Goal: Task Accomplishment & Management: Complete application form

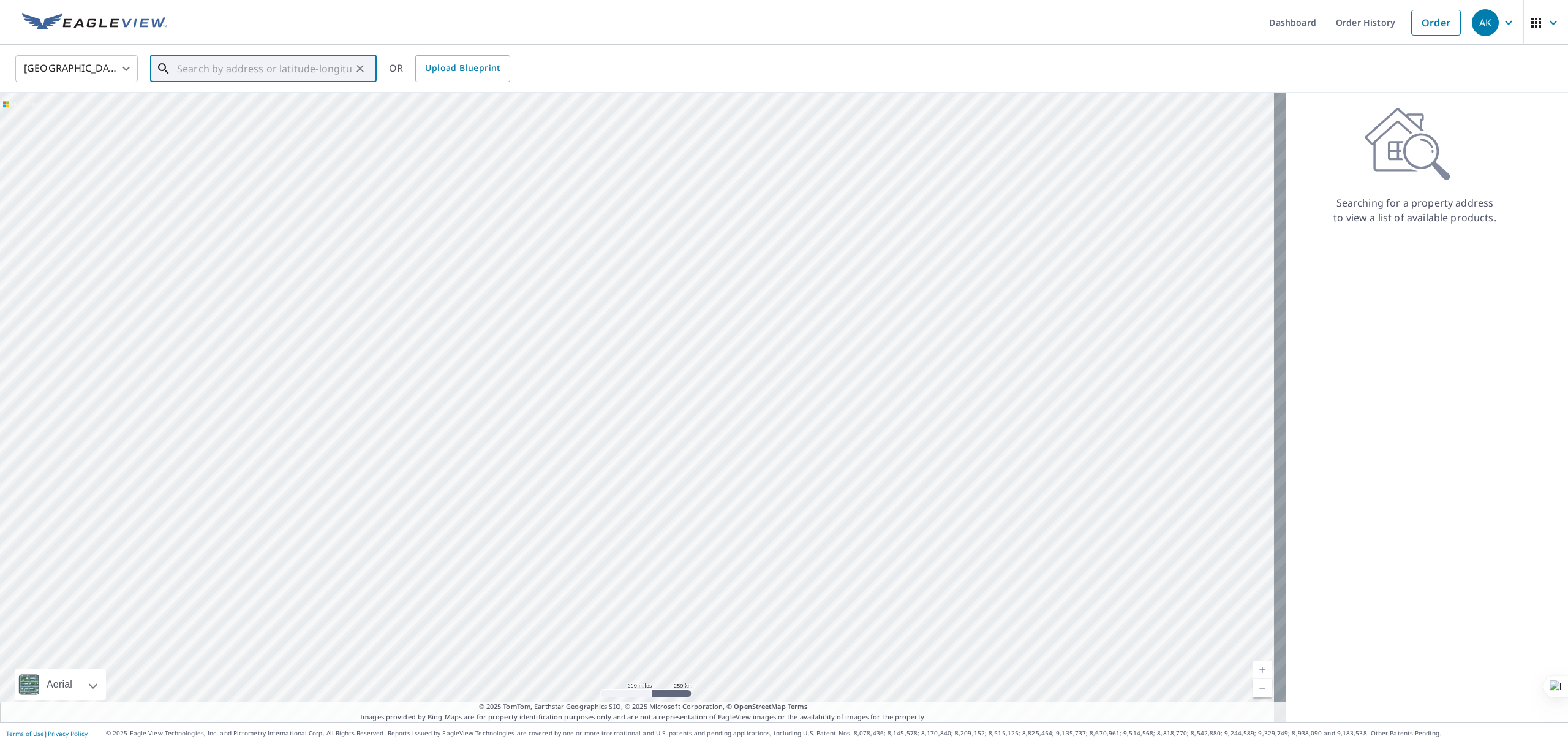
click at [232, 76] on input "text" at bounding box center [264, 68] width 174 height 35
paste input "[STREET_ADDRESS][PERSON_NAME][PERSON_NAME]"
type input "[STREET_ADDRESS][PERSON_NAME][PERSON_NAME]"
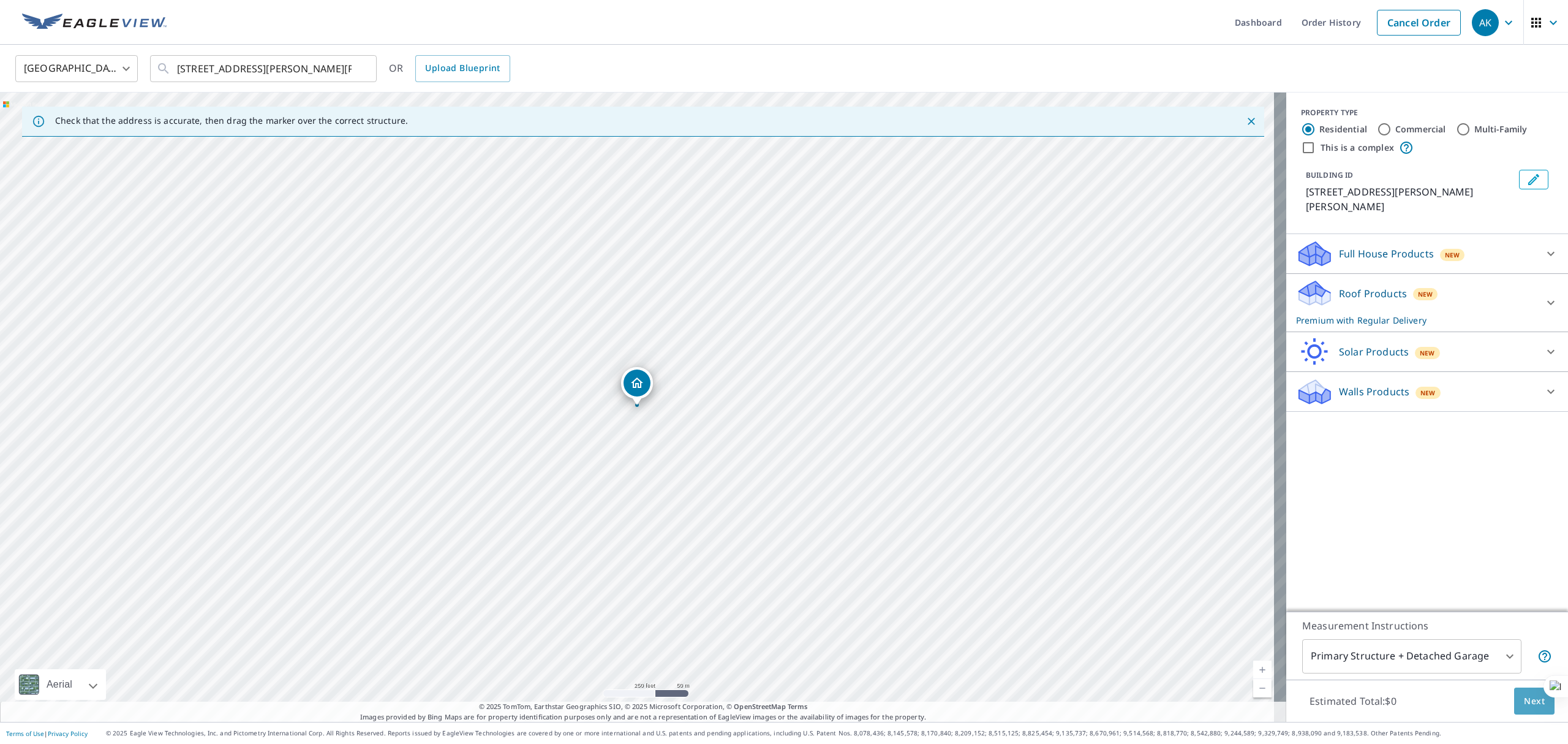
click at [1524, 705] on span "Next" at bounding box center [1535, 701] width 21 height 15
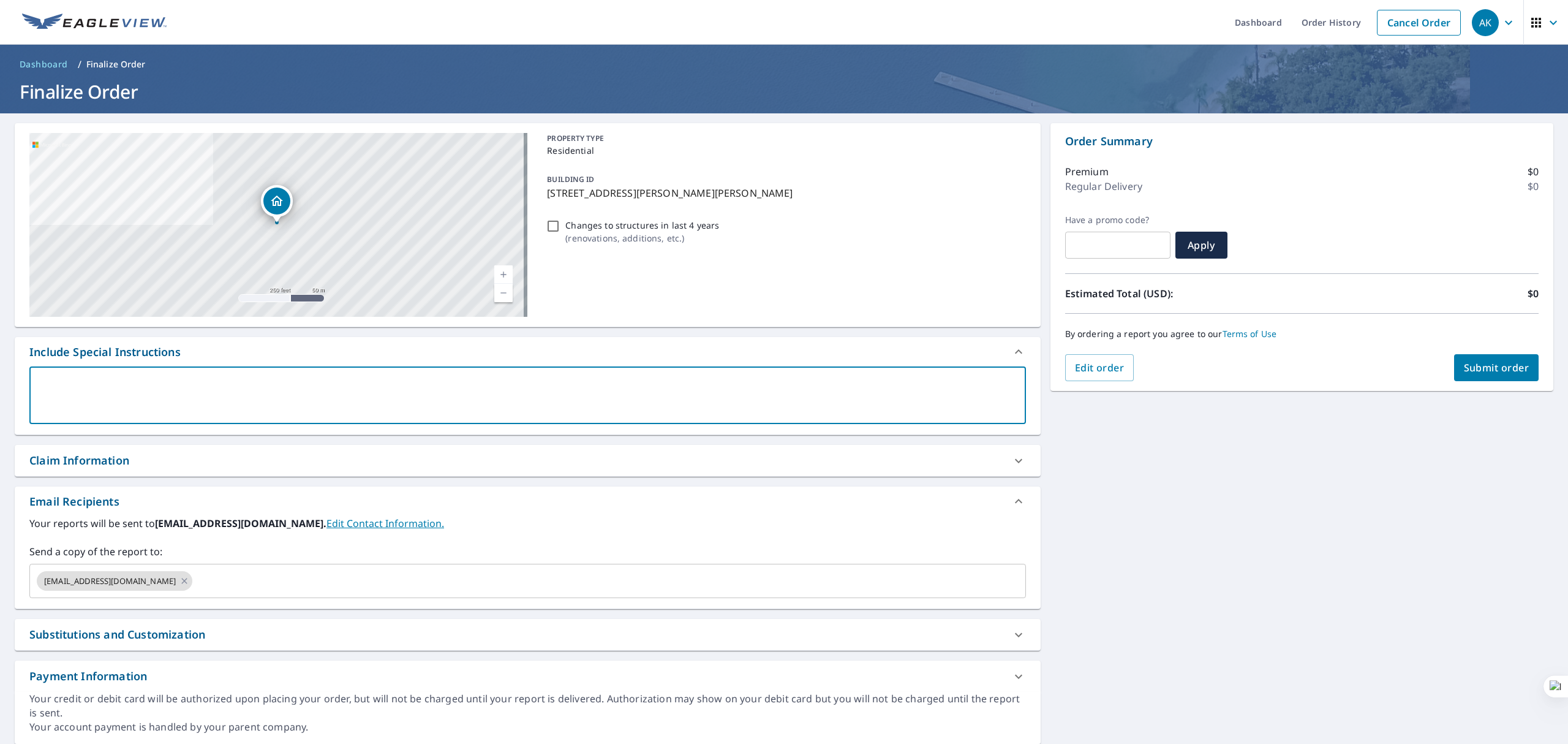
click at [663, 396] on textarea at bounding box center [528, 395] width 980 height 35
click at [392, 590] on input "text" at bounding box center [597, 581] width 807 height 23
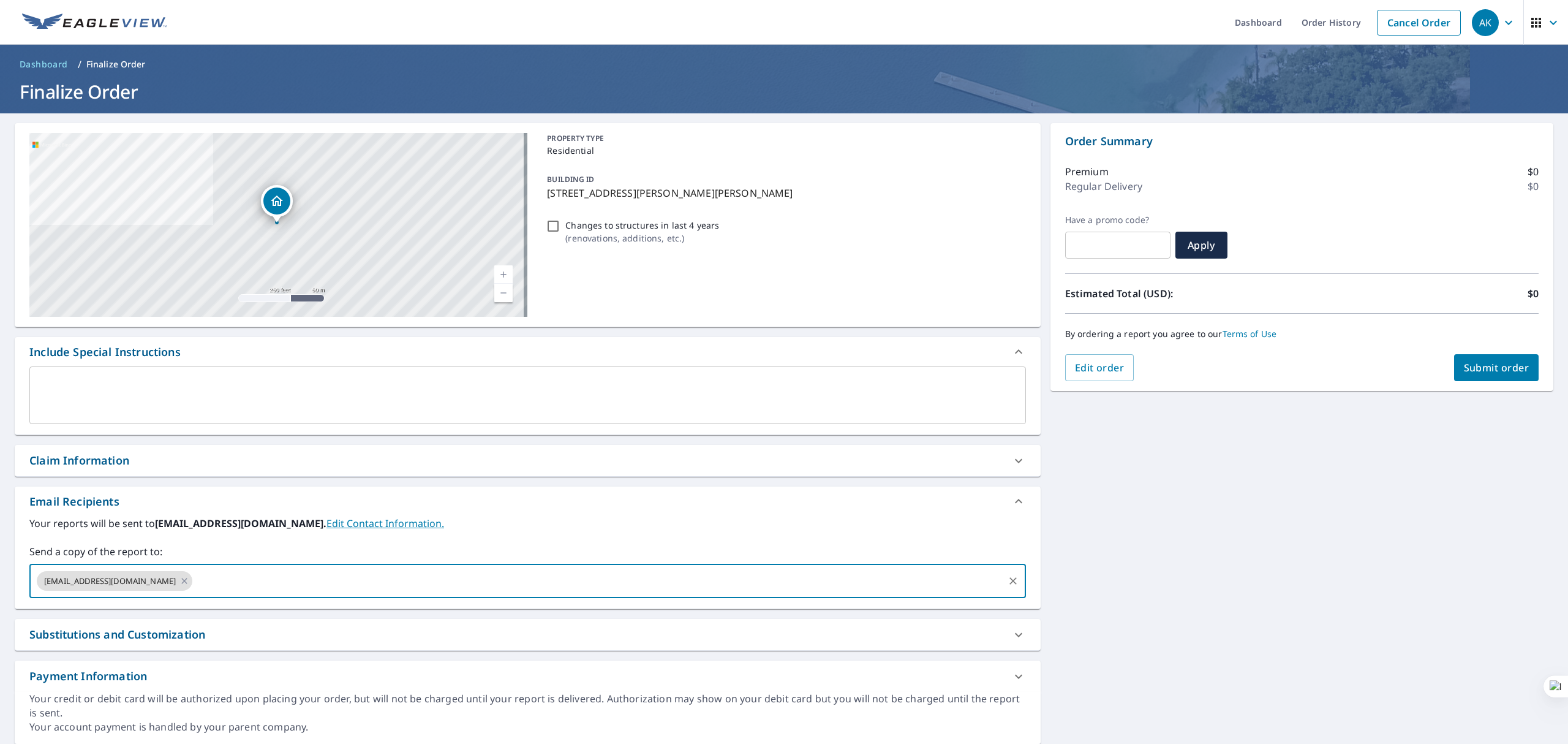
paste input "[EMAIL_ADDRESS][DOMAIN_NAME], [EMAIL_ADDRESS][DOMAIN_NAME], [EMAIL_ADDRESS][DOM…"
type input "[EMAIL_ADDRESS][DOMAIN_NAME], [EMAIL_ADDRESS][DOMAIN_NAME], [EMAIL_ADDRESS][DOM…"
click at [441, 402] on textarea at bounding box center [528, 395] width 980 height 35
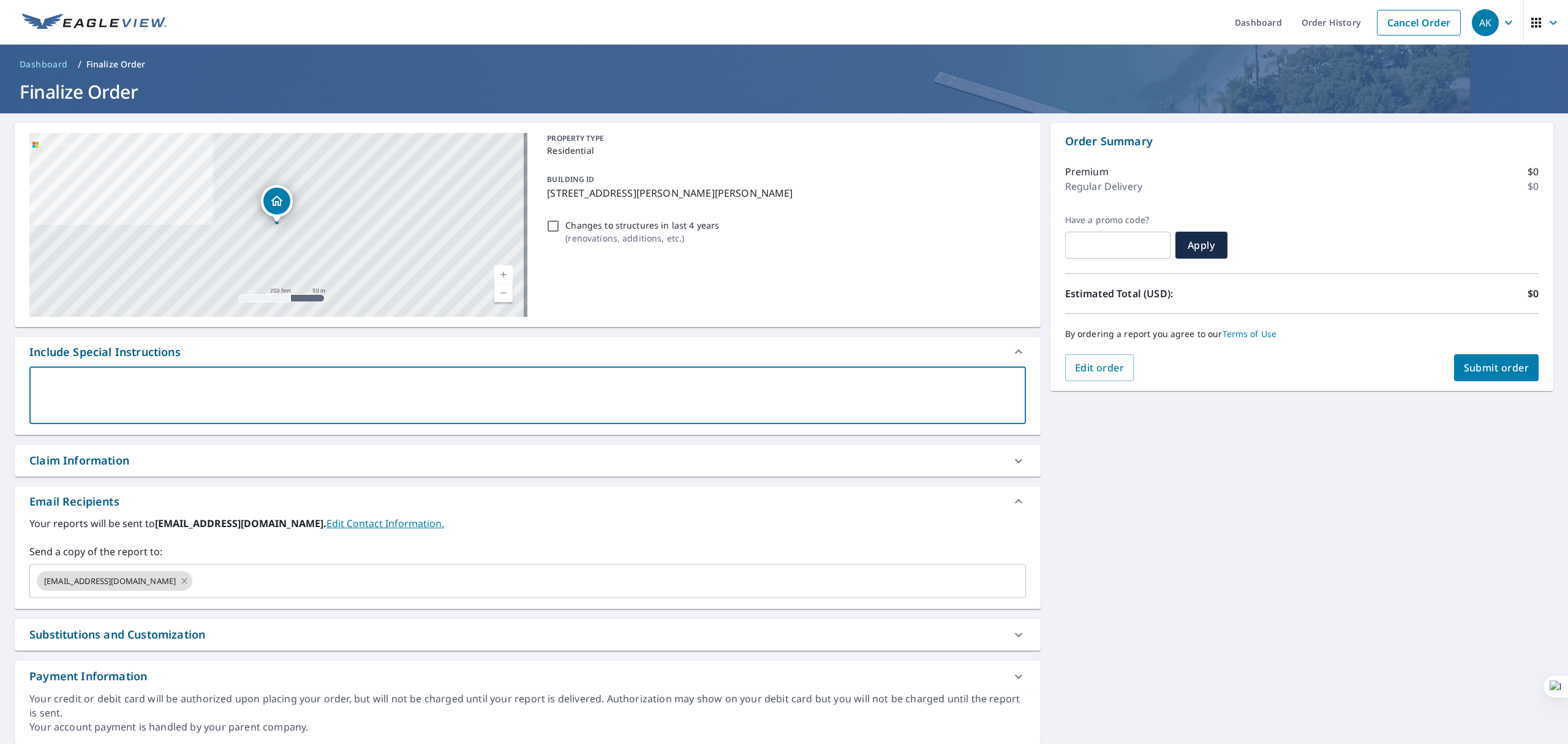
paste textarea "[EMAIL_ADDRESS][DOMAIN_NAME], [EMAIL_ADDRESS][DOMAIN_NAME], [EMAIL_ADDRESS][DOM…"
type textarea "[EMAIL_ADDRESS][DOMAIN_NAME], [EMAIL_ADDRESS][DOMAIN_NAME], [EMAIL_ADDRESS][DOM…"
type textarea "x"
checkbox input "true"
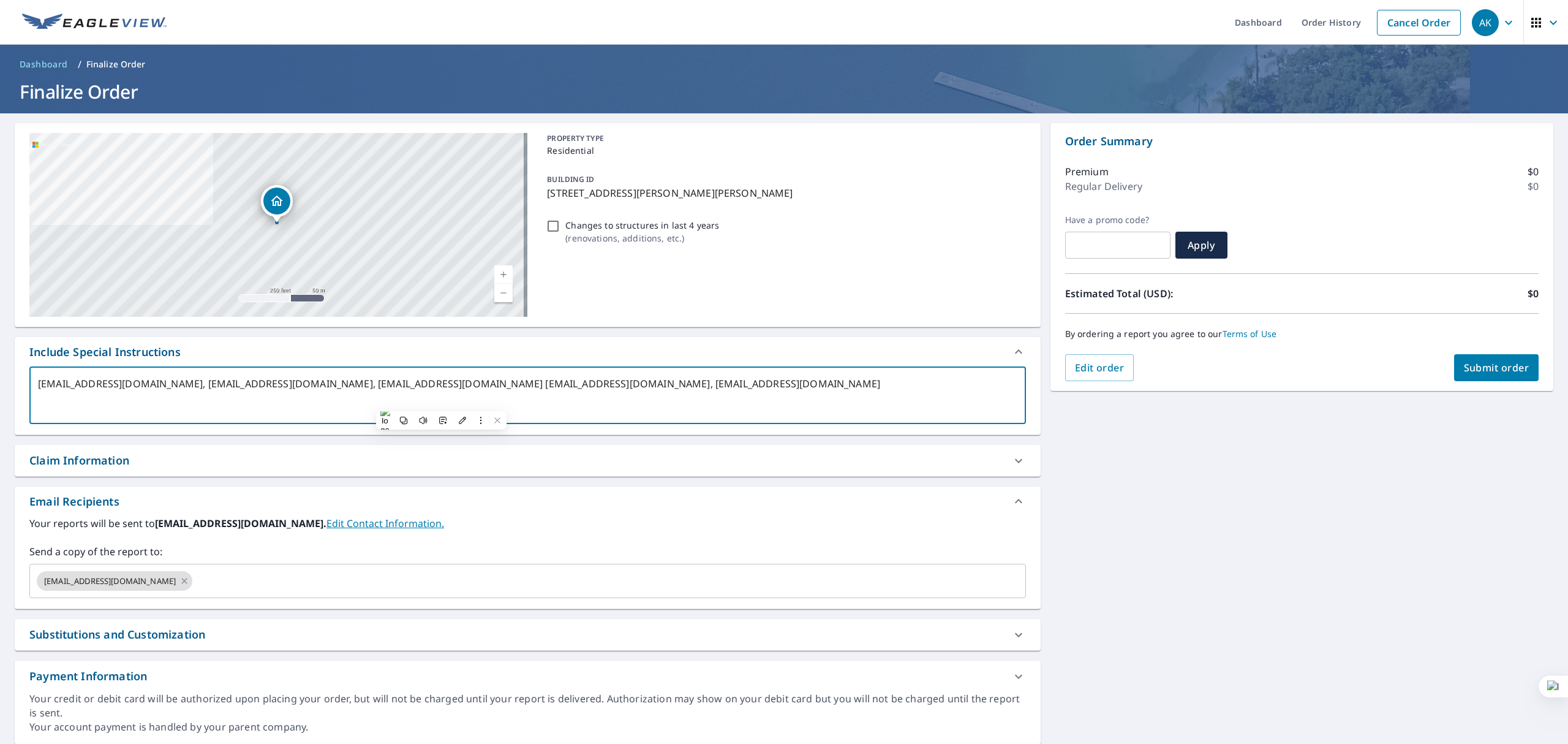
type textarea "[EMAIL_ADDRESS][DOMAIN_NAME], [EMAIL_ADDRESS][DOMAIN_NAME], [EMAIL_ADDRESS][DOM…"
type textarea "x"
checkbox input "true"
type textarea "[EMAIL_ADDRESS][DOMAIN_NAME], [EMAIL_ADDRESS][DOMAIN_NAME], [EMAIL_ADDRESS][DOM…"
type textarea "x"
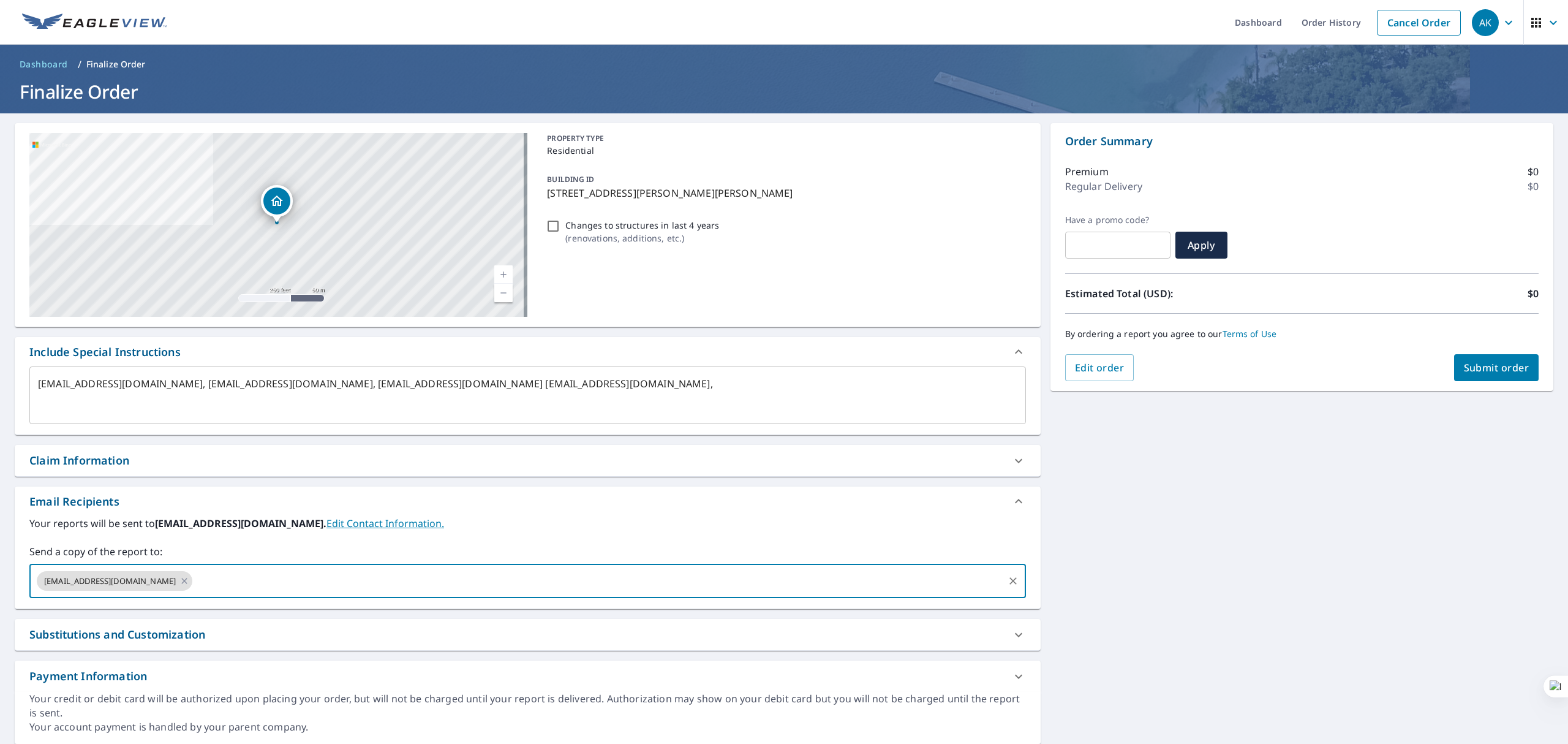
paste input "[EMAIL_ADDRESS][DOMAIN_NAME]"
type input "[EMAIL_ADDRESS][DOMAIN_NAME]"
type textarea "x"
checkbox input "true"
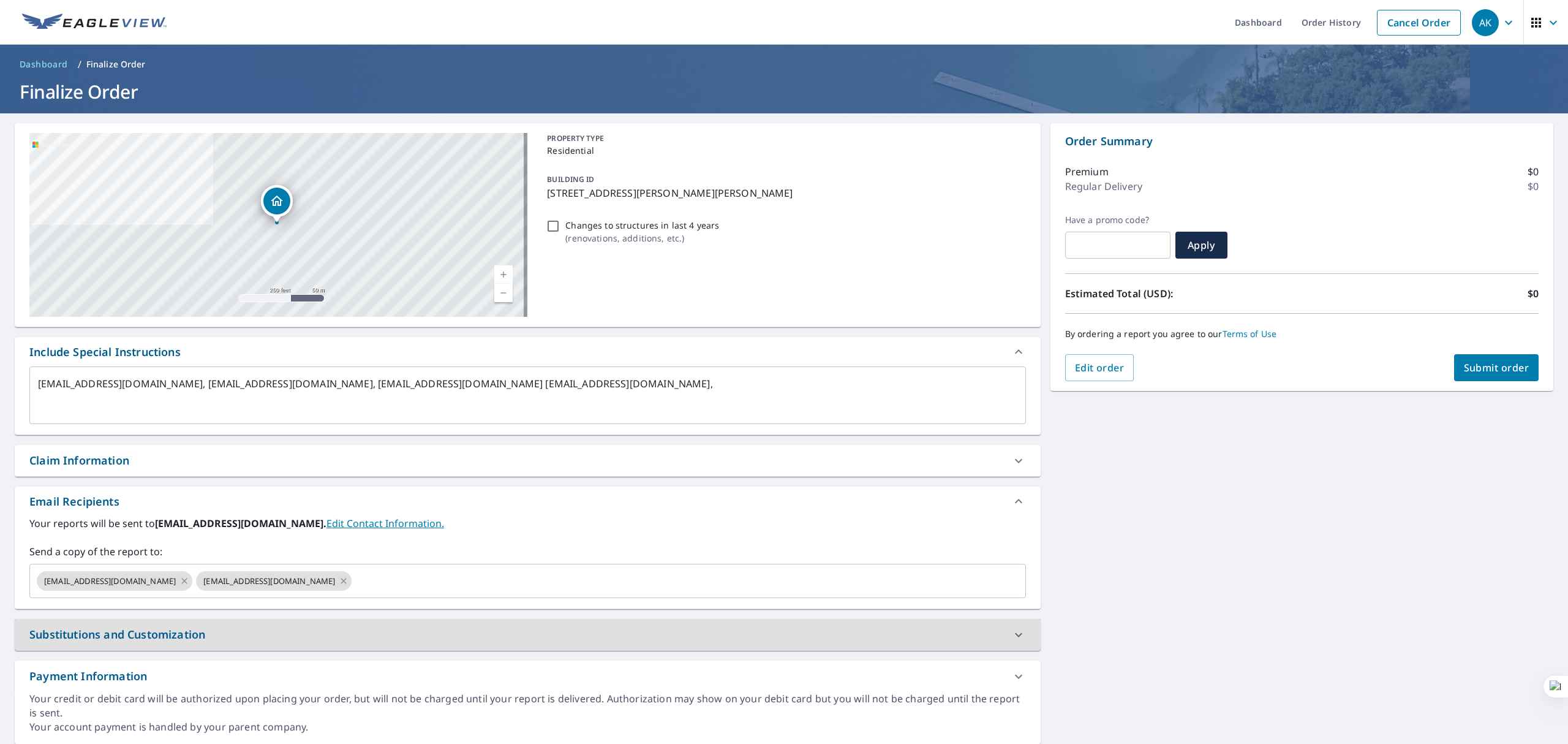
type textarea "x"
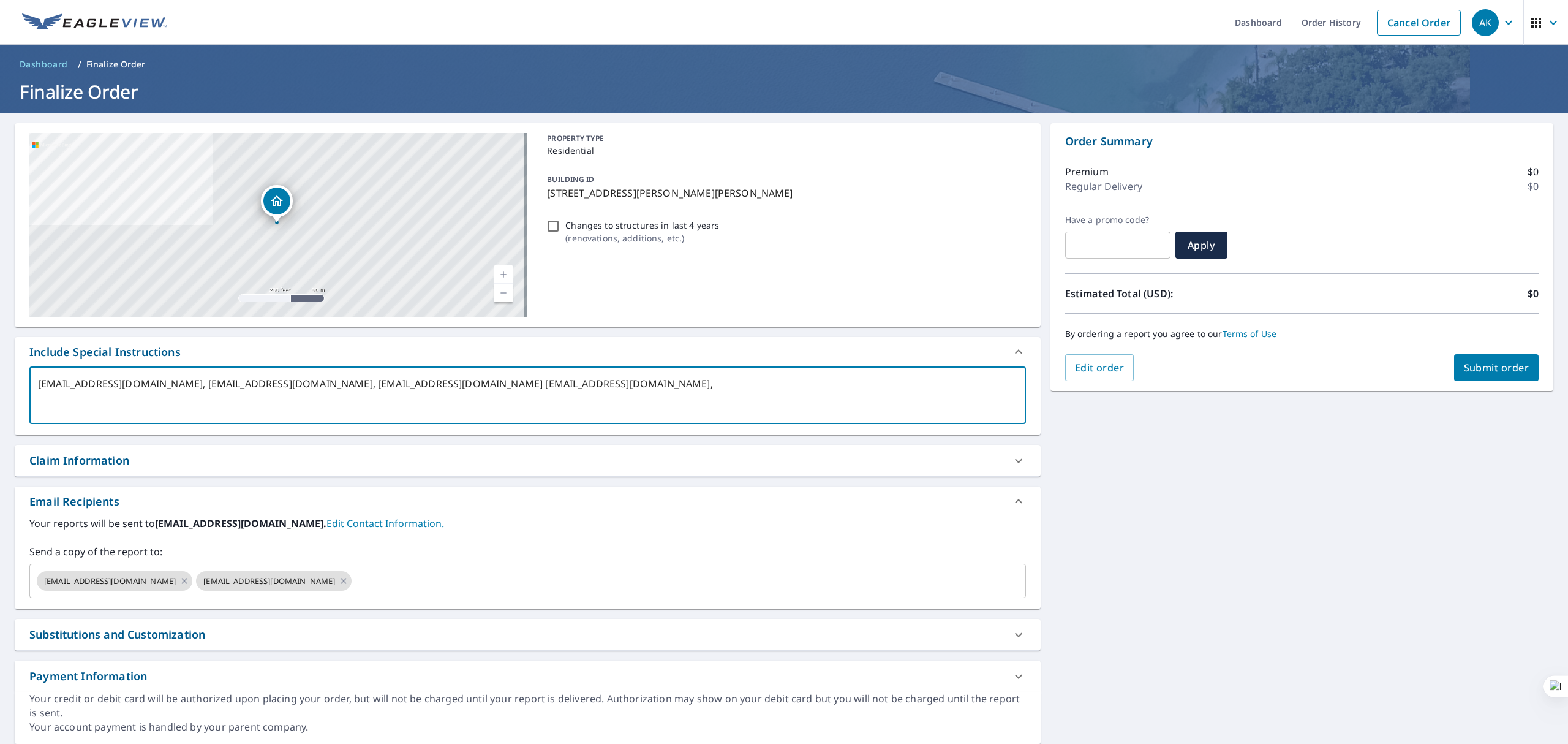
click at [660, 388] on textarea "[EMAIL_ADDRESS][DOMAIN_NAME], [EMAIL_ADDRESS][DOMAIN_NAME], [EMAIL_ADDRESS][DOM…" at bounding box center [528, 395] width 980 height 35
click at [663, 388] on textarea "[EMAIL_ADDRESS][DOMAIN_NAME], [EMAIL_ADDRESS][DOMAIN_NAME], [EMAIL_ADDRESS][DOM…" at bounding box center [528, 395] width 980 height 35
click at [623, 386] on textarea "[EMAIL_ADDRESS][DOMAIN_NAME], [EMAIL_ADDRESS][DOMAIN_NAME], [EMAIL_ADDRESS][DOM…" at bounding box center [528, 395] width 980 height 35
drag, startPoint x: 623, startPoint y: 386, endPoint x: 645, endPoint y: 384, distance: 22.1
click at [645, 384] on textarea "[EMAIL_ADDRESS][DOMAIN_NAME], [EMAIL_ADDRESS][DOMAIN_NAME], [EMAIL_ADDRESS][DOM…" at bounding box center [528, 395] width 980 height 35
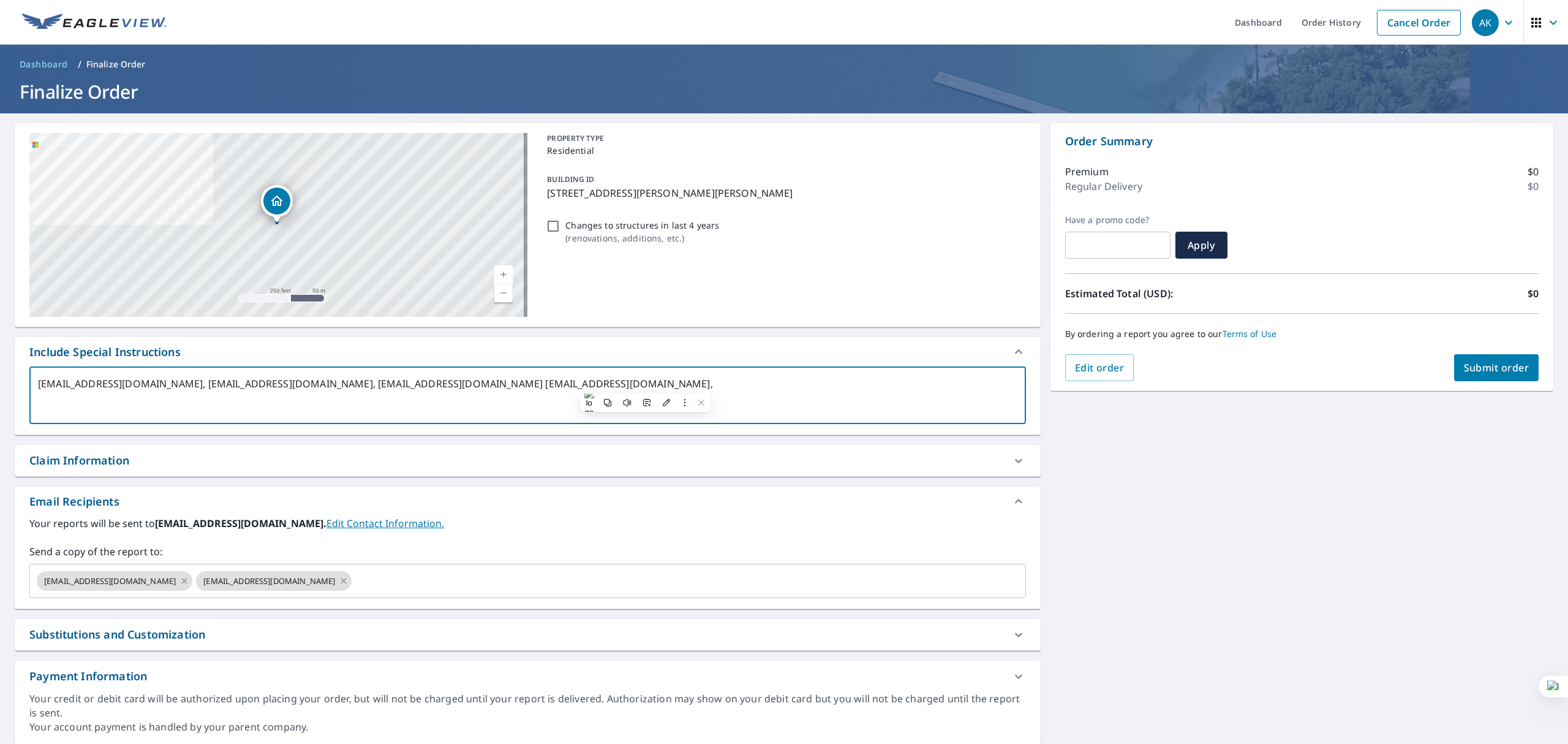
type textarea "[EMAIL_ADDRESS][DOMAIN_NAME], [EMAIL_ADDRESS][DOMAIN_NAME], [EMAIL_ADDRESS][DOM…"
type textarea "x"
checkbox input "true"
type textarea "[EMAIL_ADDRESS][DOMAIN_NAME], [EMAIL_ADDRESS][DOMAIN_NAME], [EMAIL_ADDRESS][DOM…"
type textarea "x"
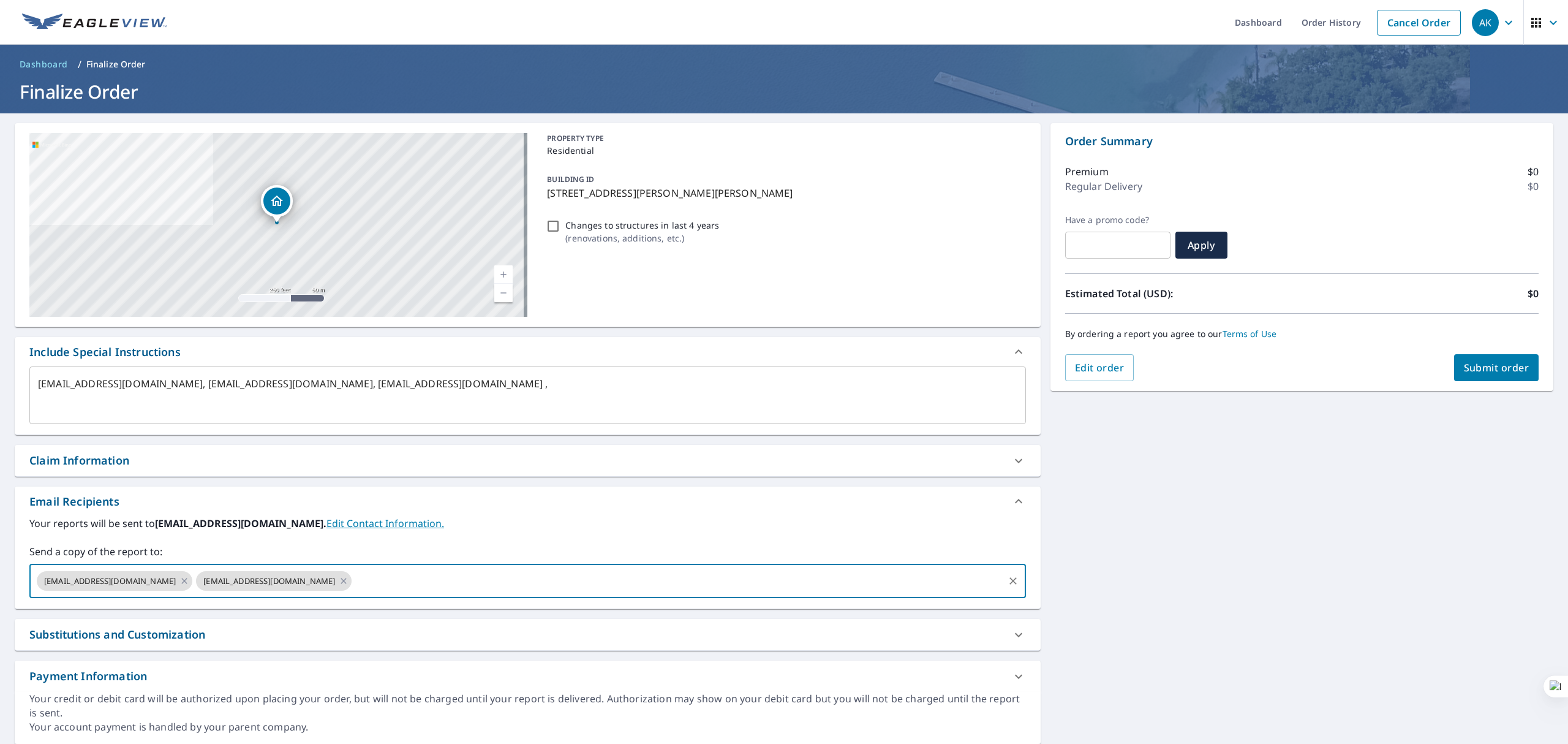
paste input "[EMAIL_ADDRESS][DOMAIN_NAME]"
type input "[EMAIL_ADDRESS][DOMAIN_NAME]"
type textarea "x"
checkbox input "true"
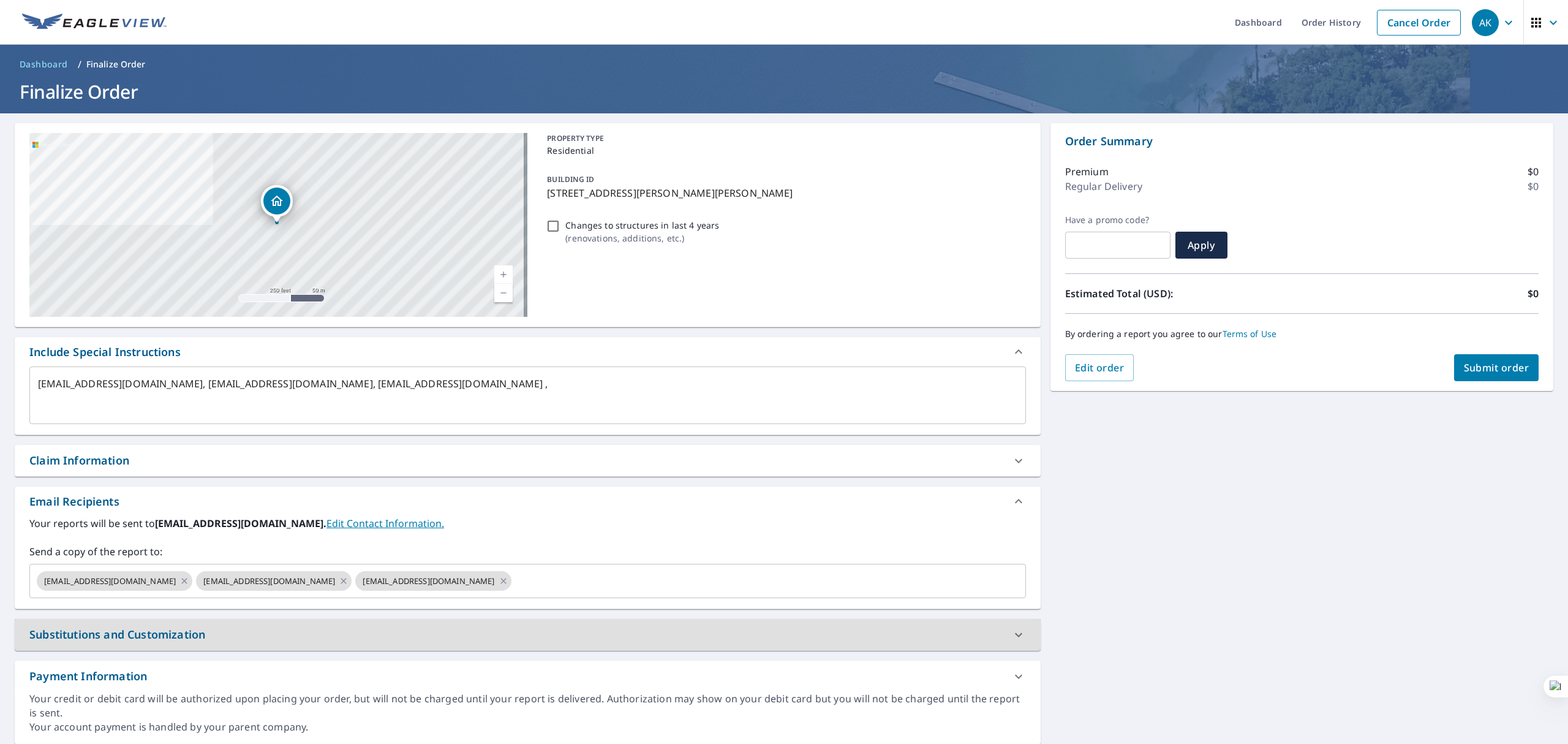
type textarea "x"
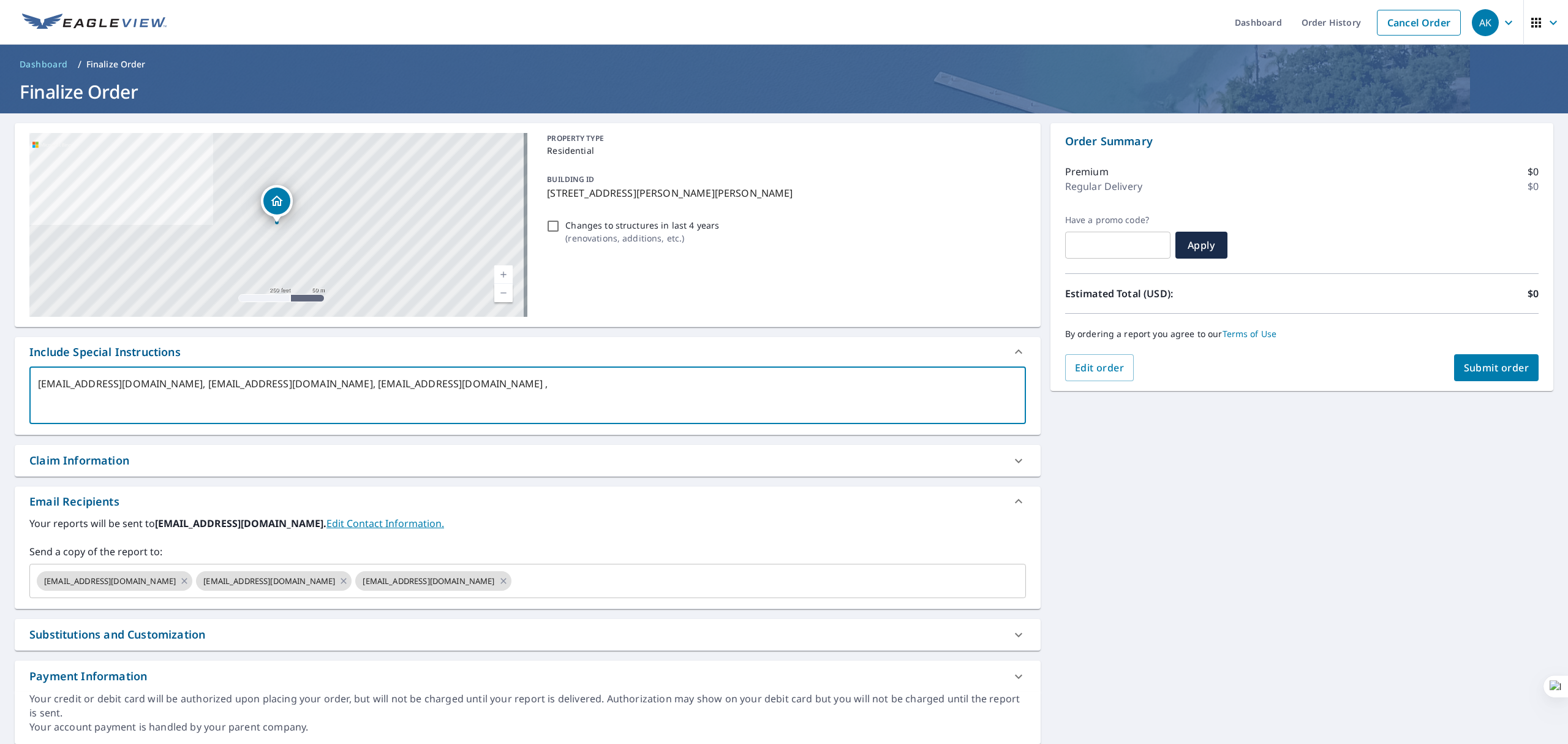
click at [645, 384] on textarea "[EMAIL_ADDRESS][DOMAIN_NAME], [EMAIL_ADDRESS][DOMAIN_NAME], [EMAIL_ADDRESS][DOM…" at bounding box center [528, 395] width 980 height 35
type textarea "[EMAIL_ADDRESS][DOMAIN_NAME], [EMAIL_ADDRESS][DOMAIN_NAME], ,"
type textarea "x"
checkbox input "true"
type textarea "[EMAIL_ADDRESS][DOMAIN_NAME], [EMAIL_ADDRESS][DOMAIN_NAME], ,"
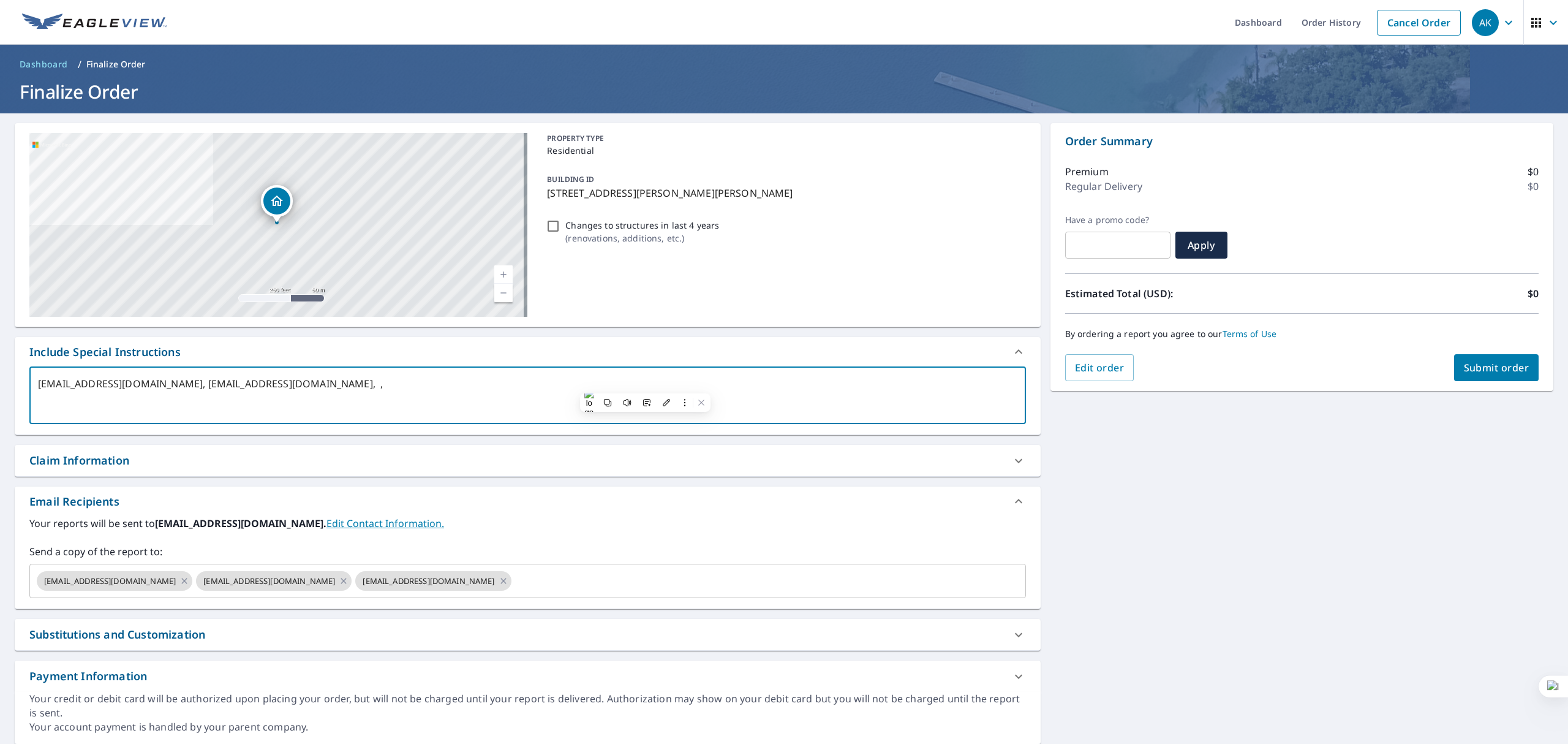
type textarea "x"
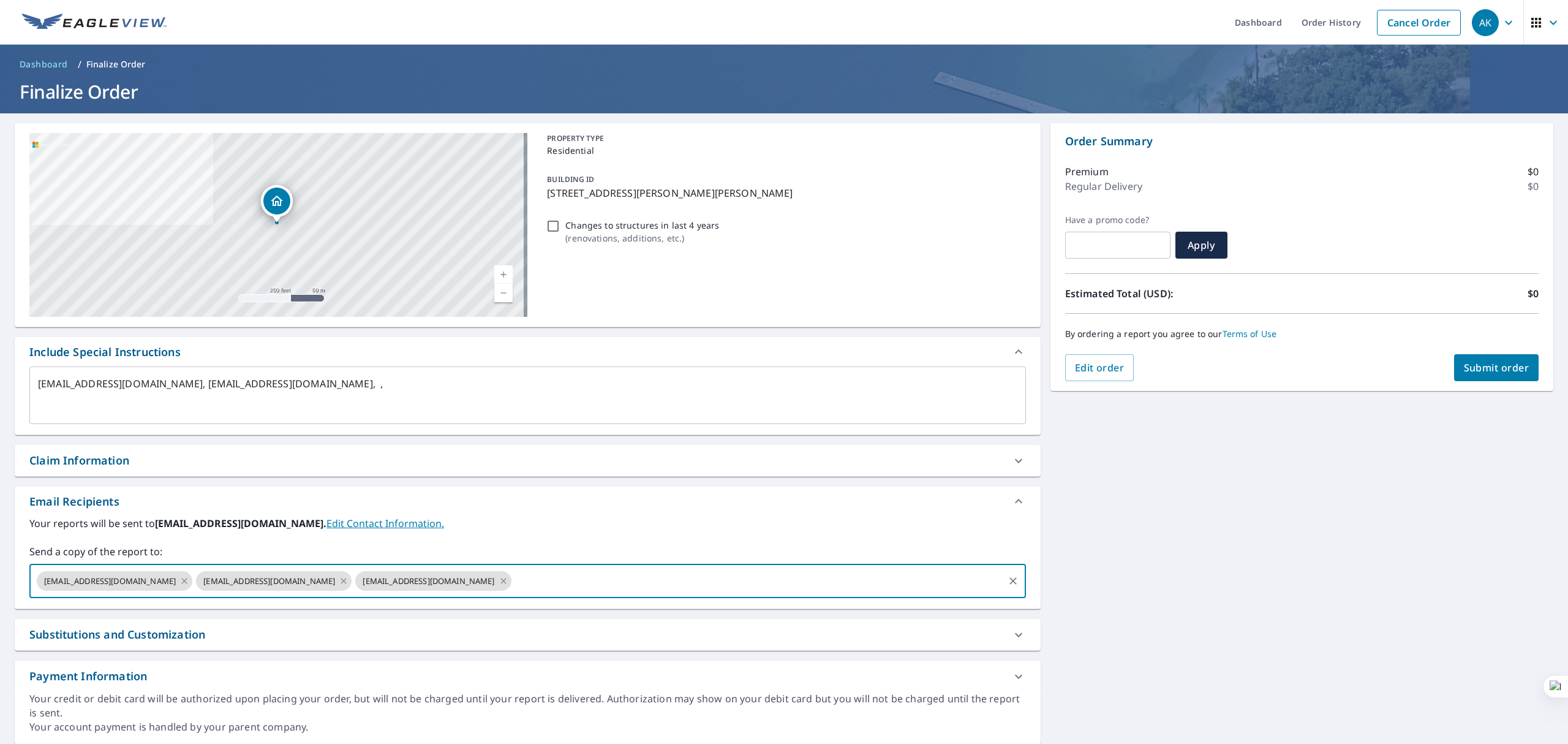
paste input "[EMAIL_ADDRESS][DOMAIN_NAME]"
type input "[EMAIL_ADDRESS][DOMAIN_NAME]"
type textarea "x"
checkbox input "true"
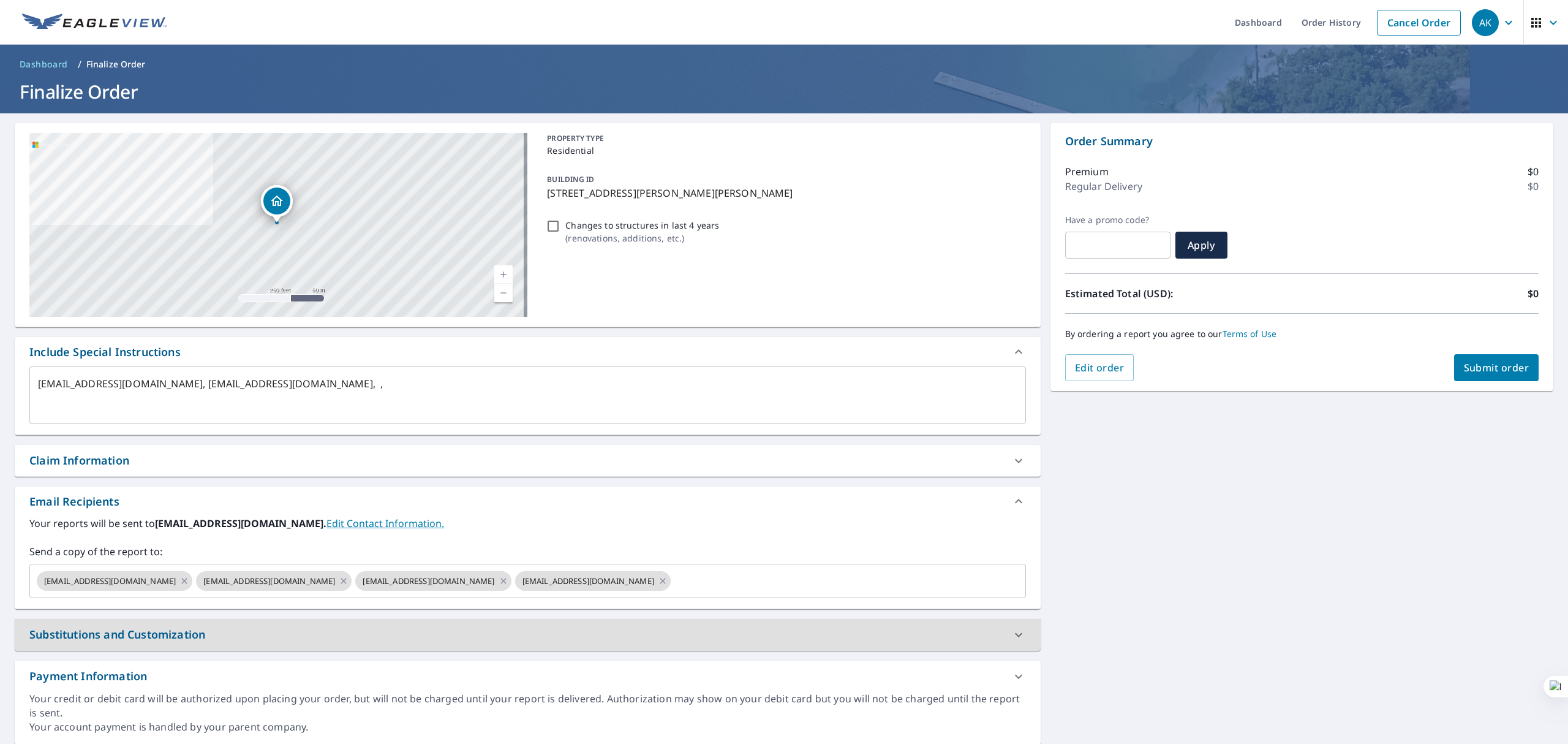
type textarea "x"
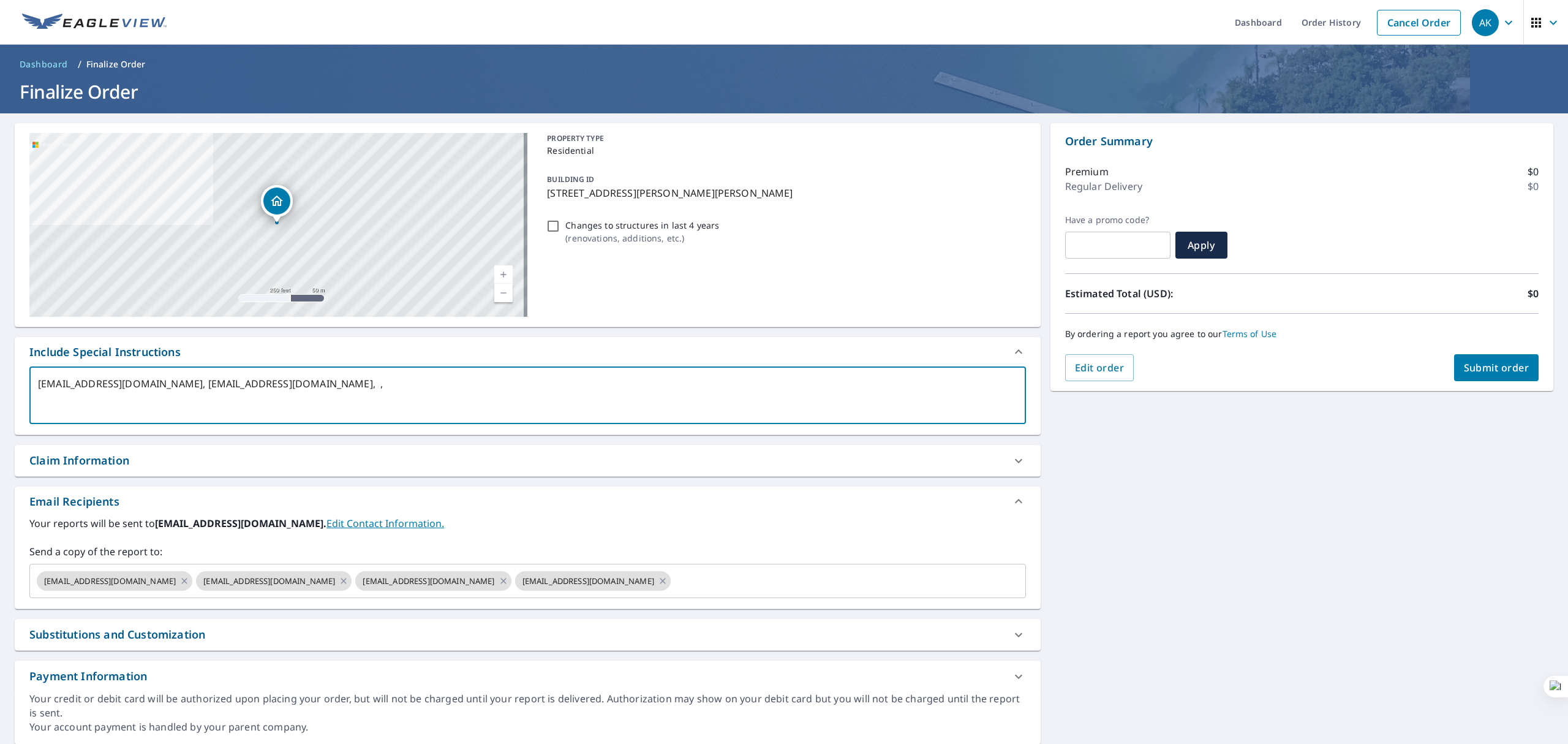
click at [263, 381] on textarea "[EMAIL_ADDRESS][DOMAIN_NAME], [EMAIL_ADDRESS][DOMAIN_NAME], ," at bounding box center [528, 395] width 980 height 35
drag, startPoint x: 263, startPoint y: 381, endPoint x: 300, endPoint y: 381, distance: 37.0
click at [300, 381] on textarea "[EMAIL_ADDRESS][DOMAIN_NAME], [EMAIL_ADDRESS][DOMAIN_NAME], ," at bounding box center [528, 395] width 980 height 35
type textarea "[EMAIL_ADDRESS][DOMAIN_NAME], , ,"
type textarea "x"
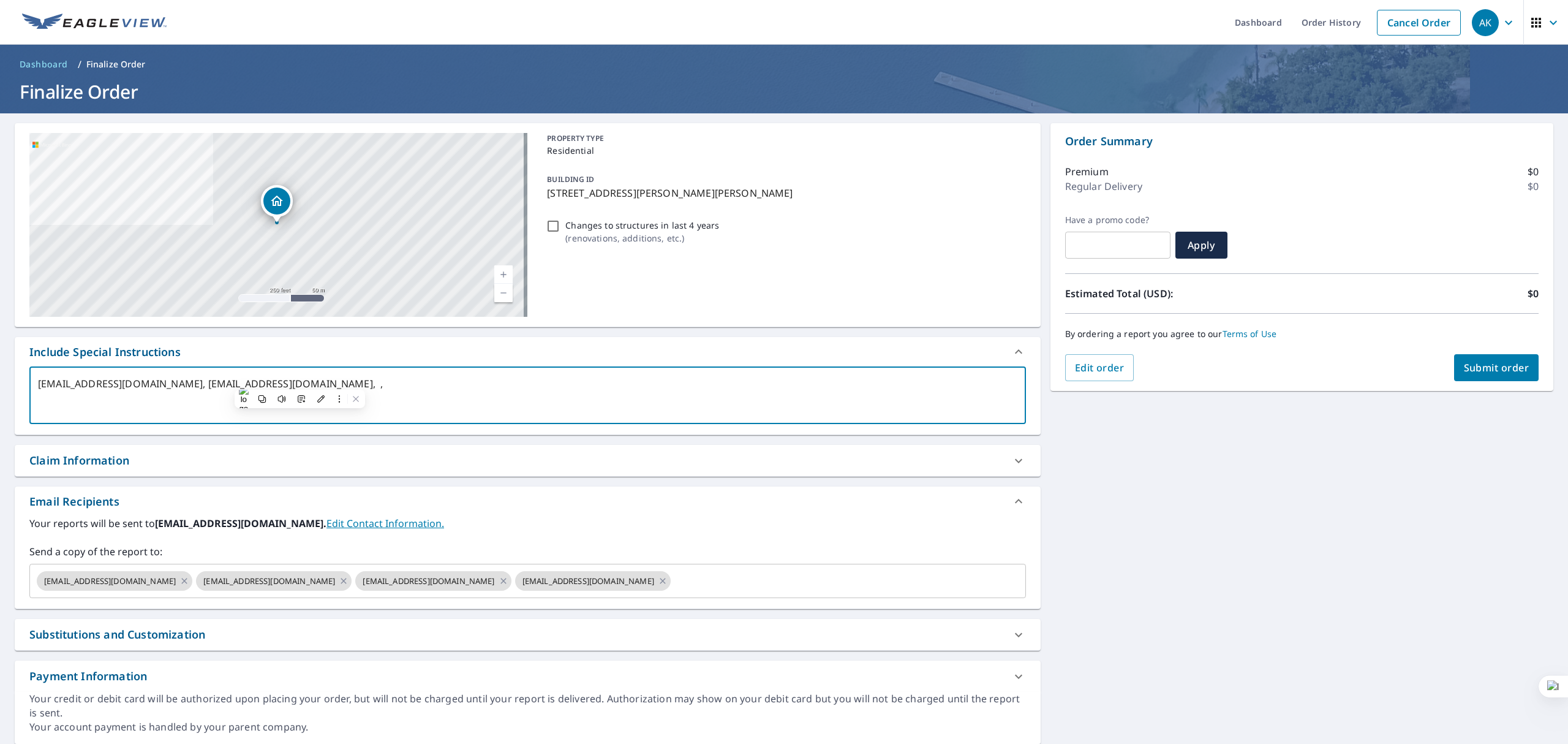
checkbox input "true"
type textarea "[EMAIL_ADDRESS][DOMAIN_NAME], , ,"
type textarea "x"
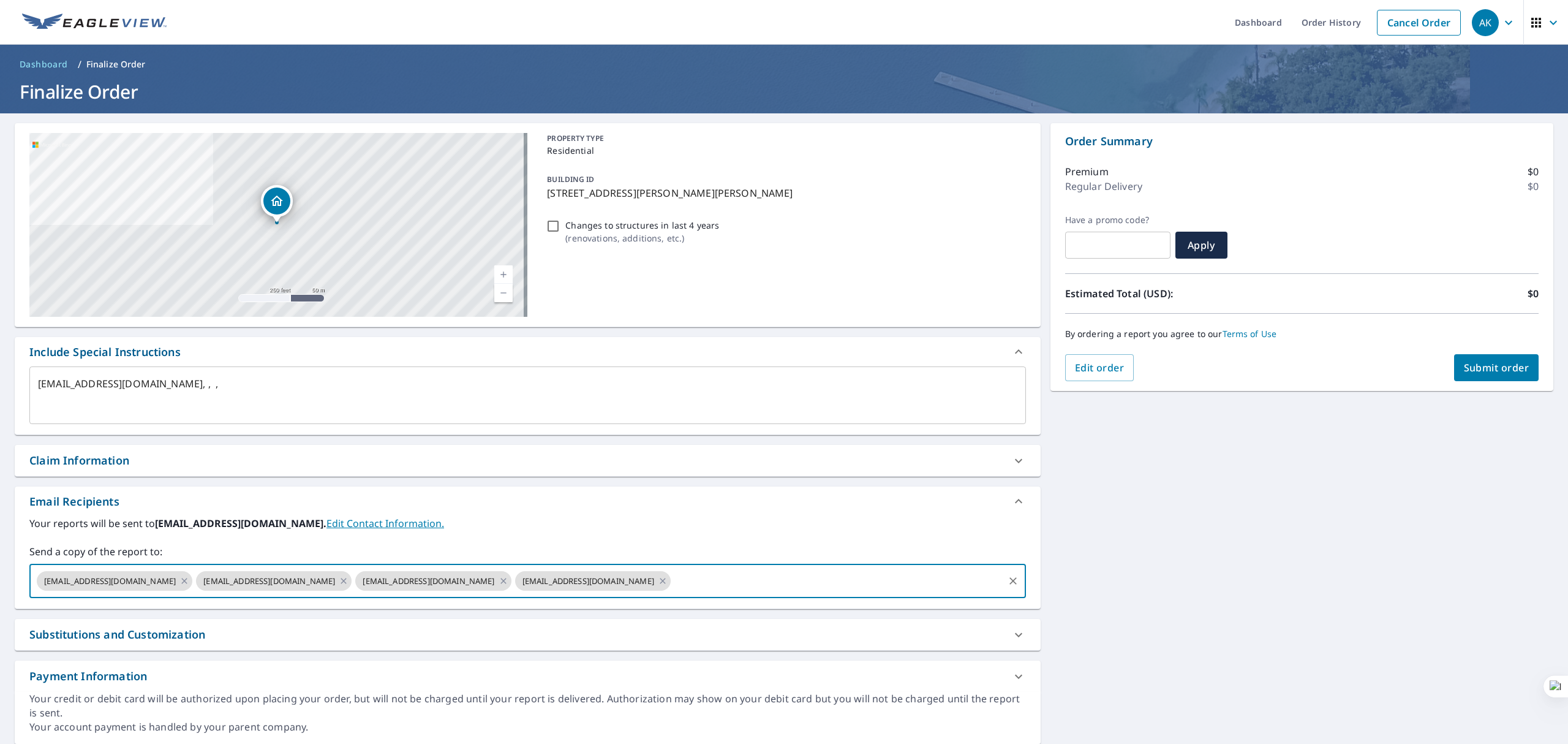
paste input "[EMAIL_ADDRESS][DOMAIN_NAME]"
type input "[EMAIL_ADDRESS][DOMAIN_NAME]"
type textarea "x"
checkbox input "true"
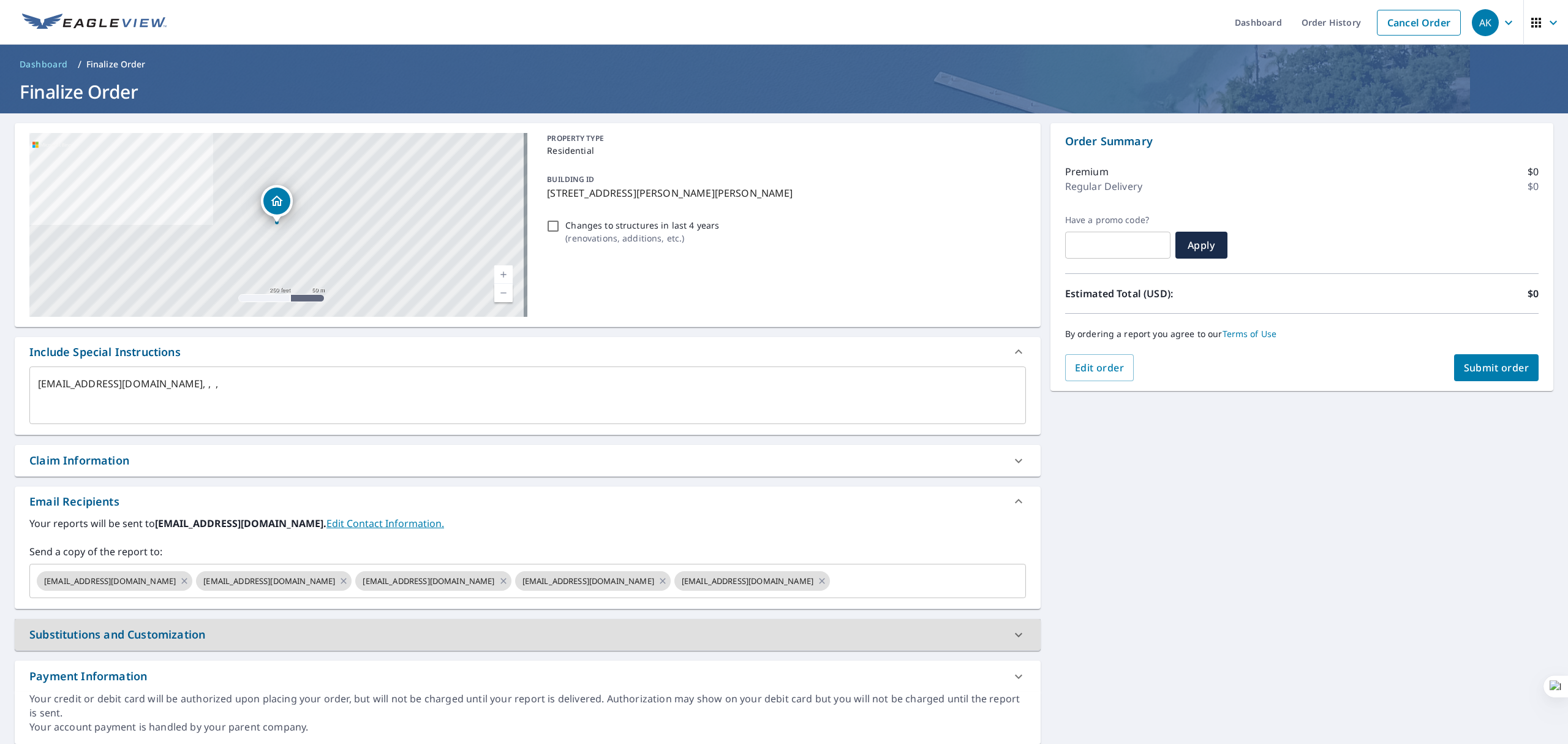
type textarea "x"
click at [236, 386] on textarea "[EMAIL_ADDRESS][DOMAIN_NAME], , ," at bounding box center [528, 395] width 980 height 35
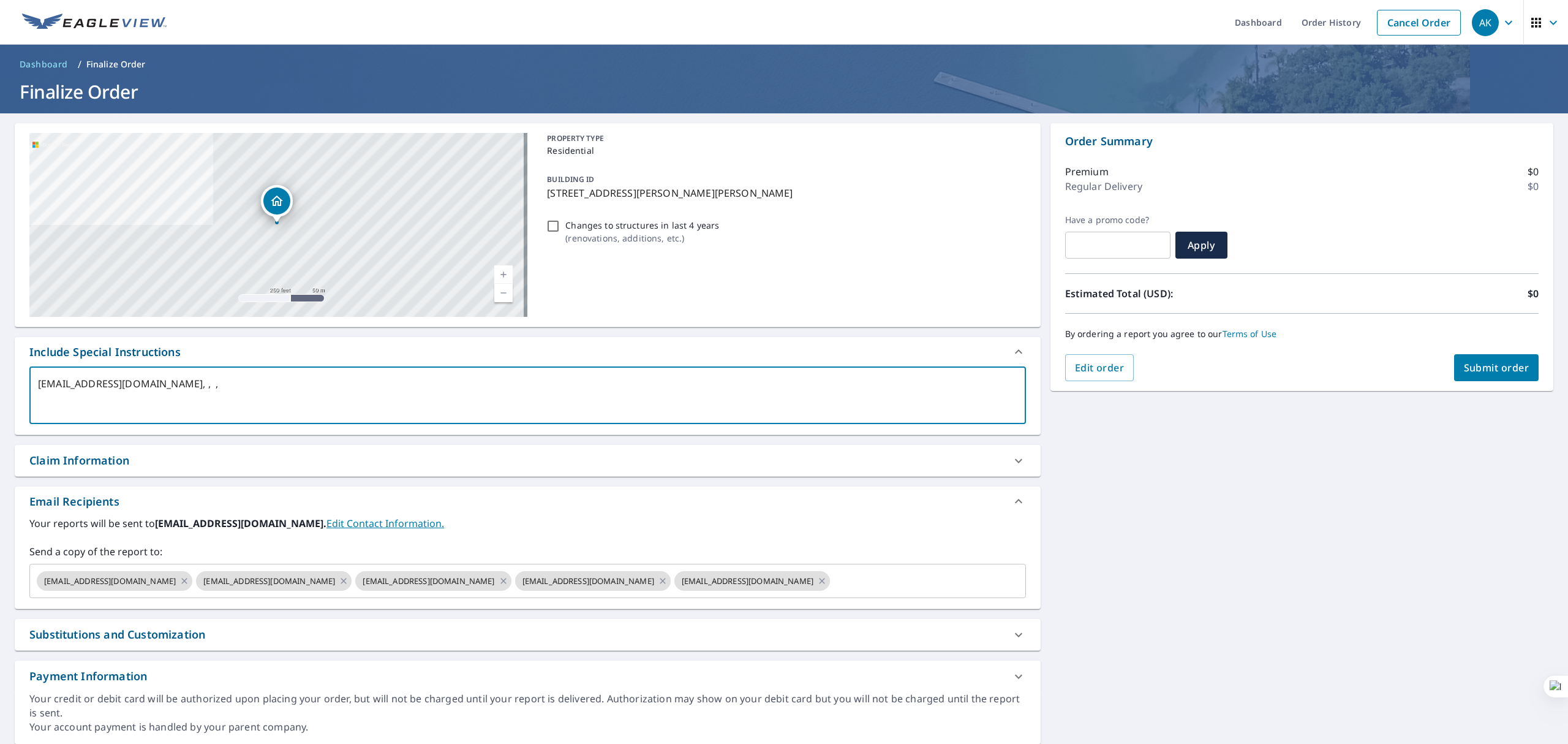
drag, startPoint x: 236, startPoint y: 386, endPoint x: 218, endPoint y: 385, distance: 18.0
click at [218, 385] on textarea "[EMAIL_ADDRESS][DOMAIN_NAME], , ," at bounding box center [528, 395] width 980 height 35
type textarea ", , ,"
type textarea "x"
checkbox input "true"
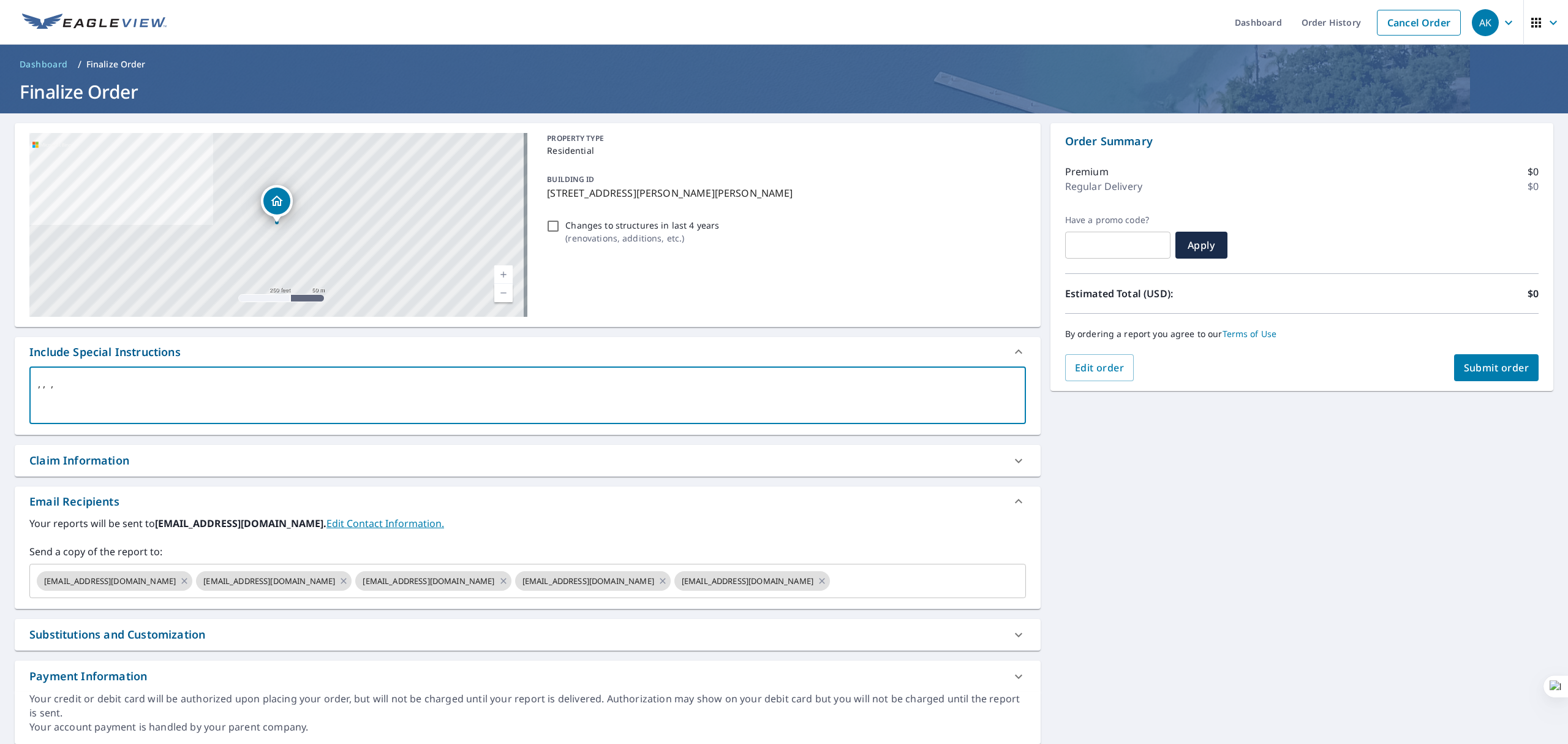
type textarea ", , ,"
type textarea "x"
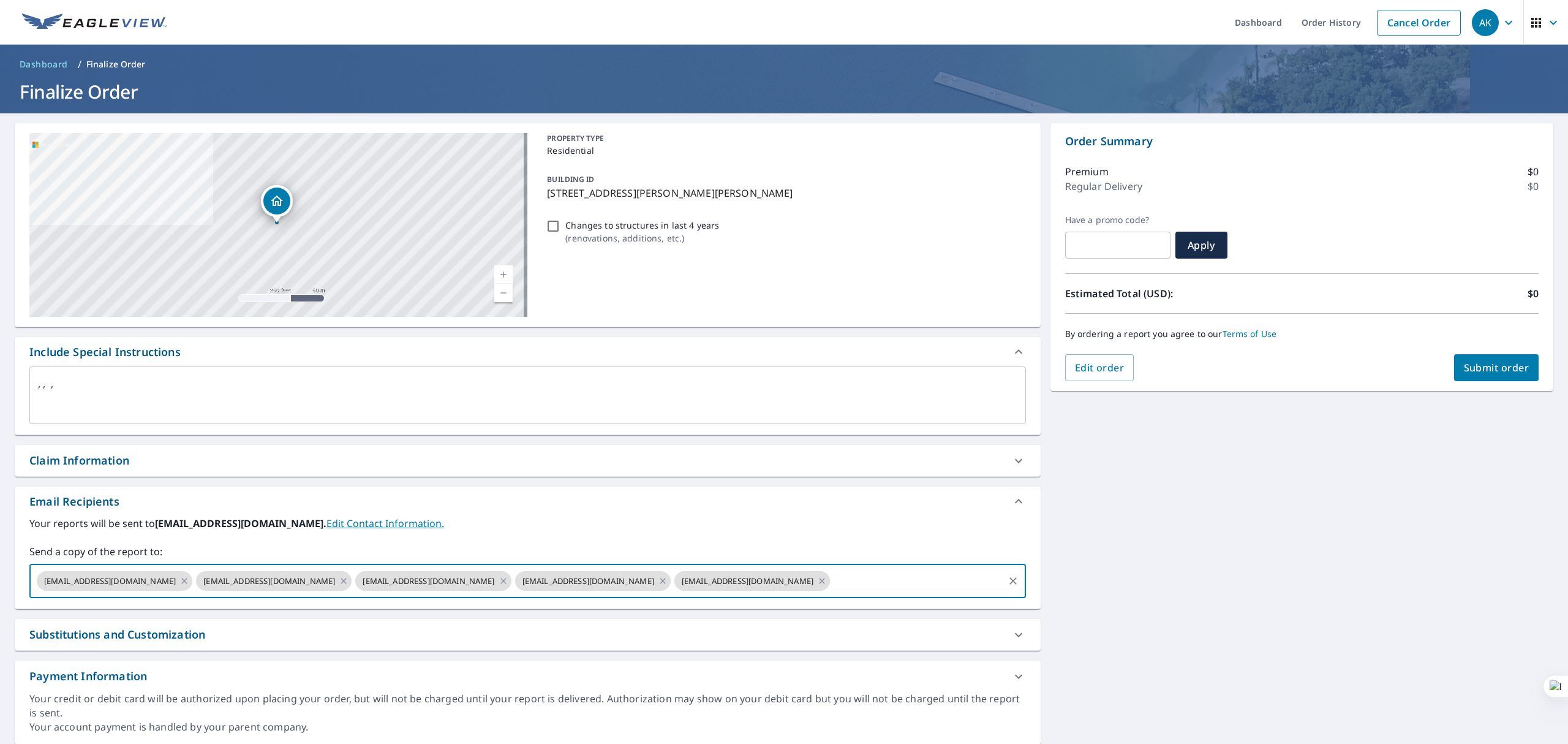
paste input "[EMAIL_ADDRESS][DOMAIN_NAME]"
type input "[EMAIL_ADDRESS][DOMAIN_NAME]"
type textarea "x"
checkbox input "true"
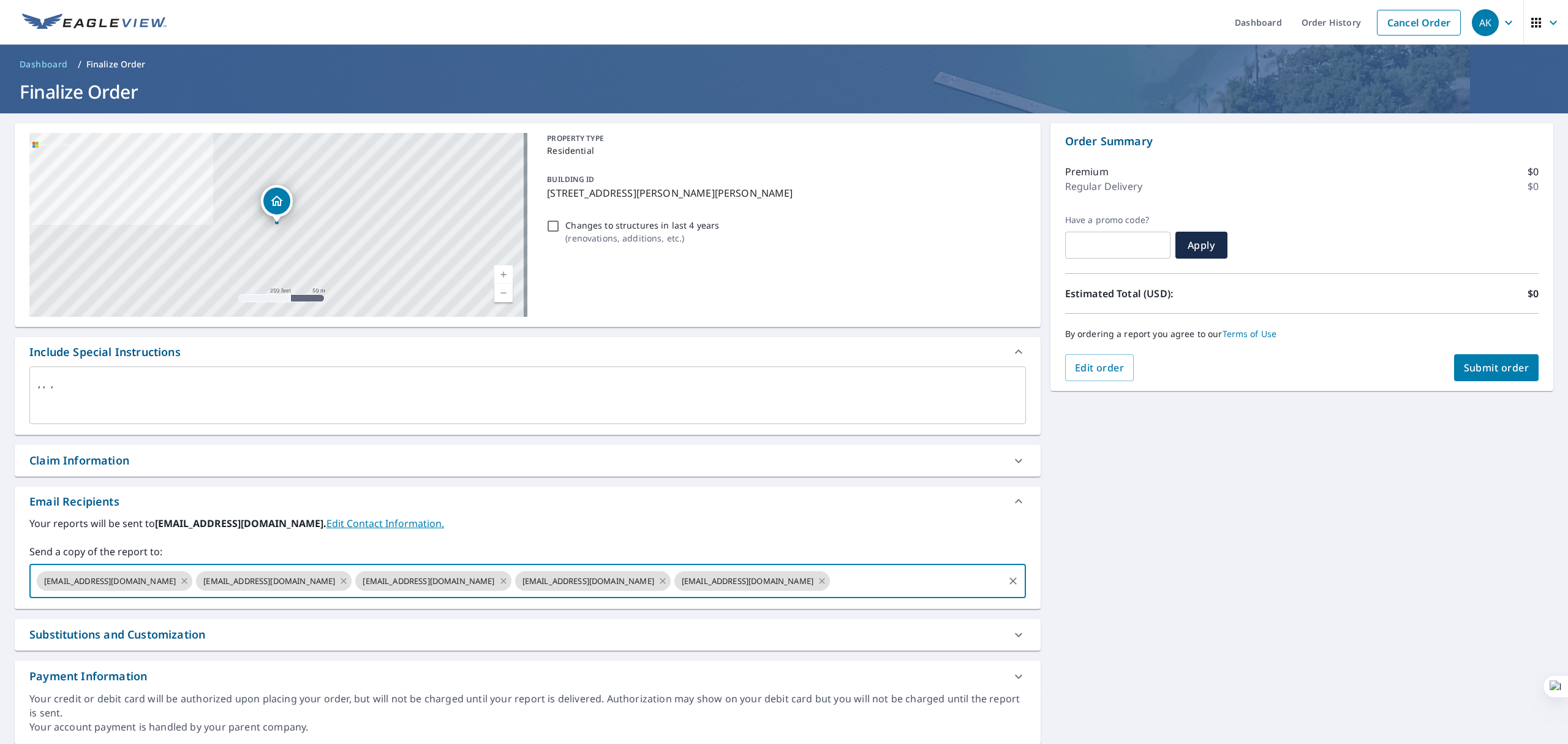
scroll to position [0, 0]
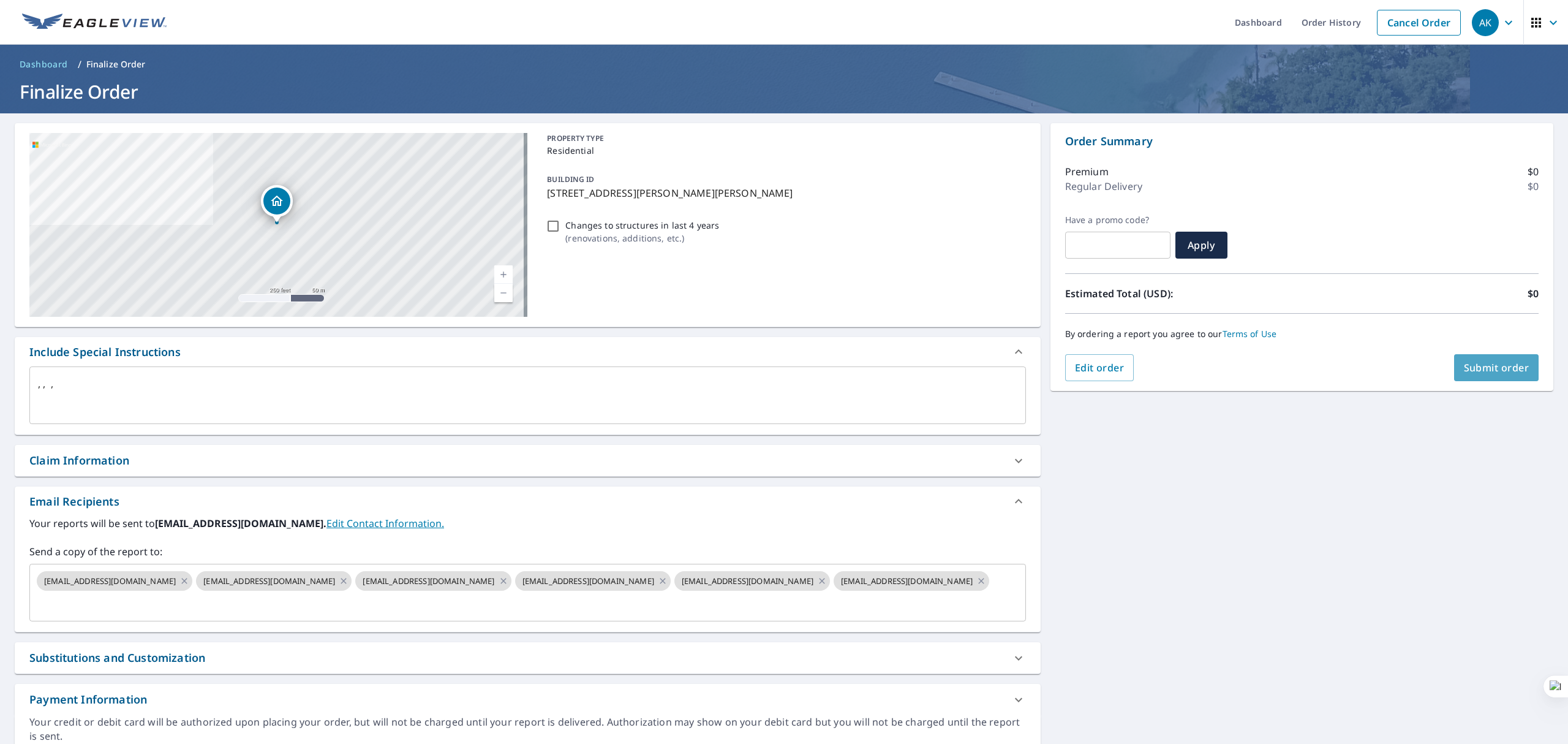
click at [1459, 375] on button "Submit order" at bounding box center [1497, 368] width 85 height 27
type textarea "x"
checkbox input "true"
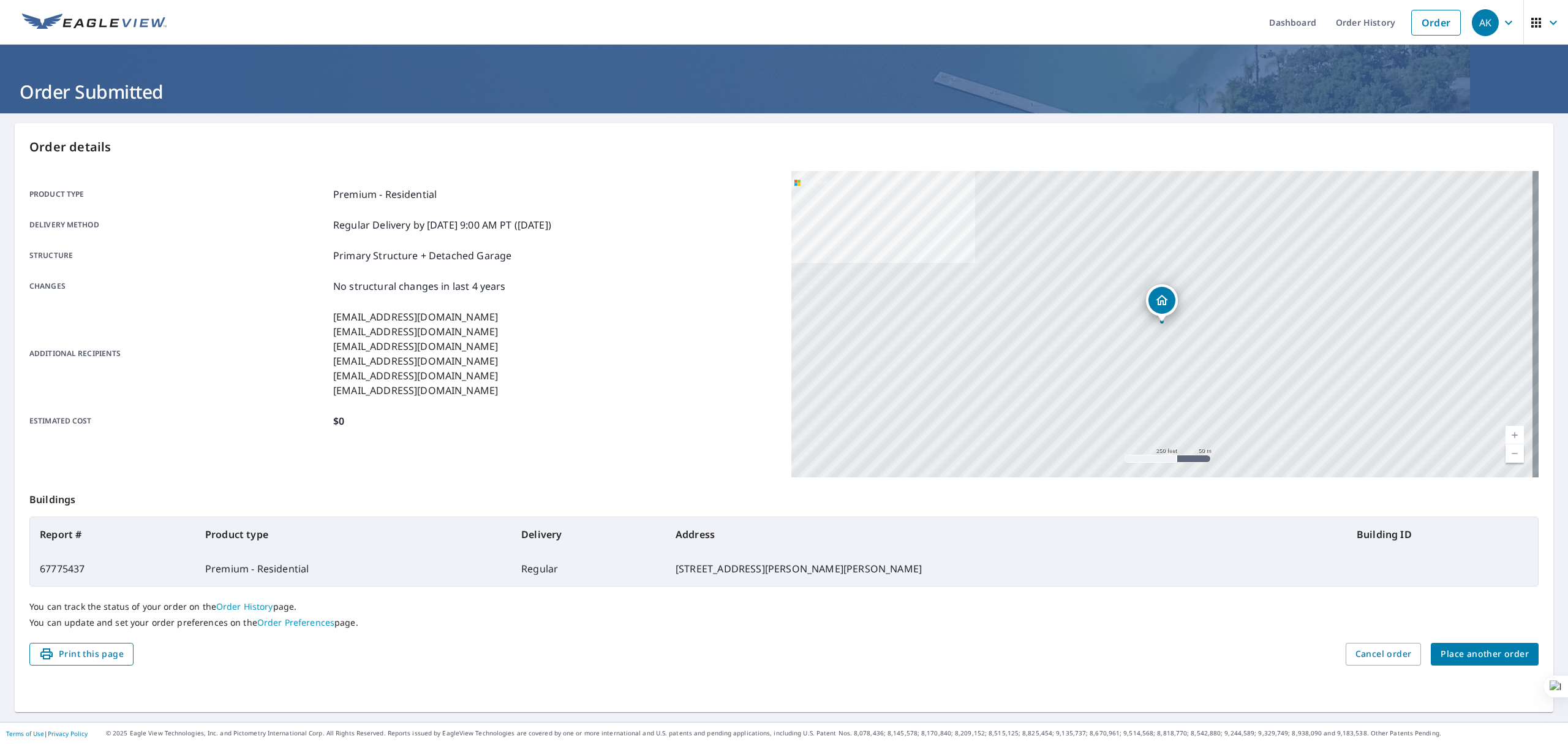
click at [91, 655] on span "Print this page" at bounding box center [81, 654] width 84 height 15
